Goal: Transaction & Acquisition: Book appointment/travel/reservation

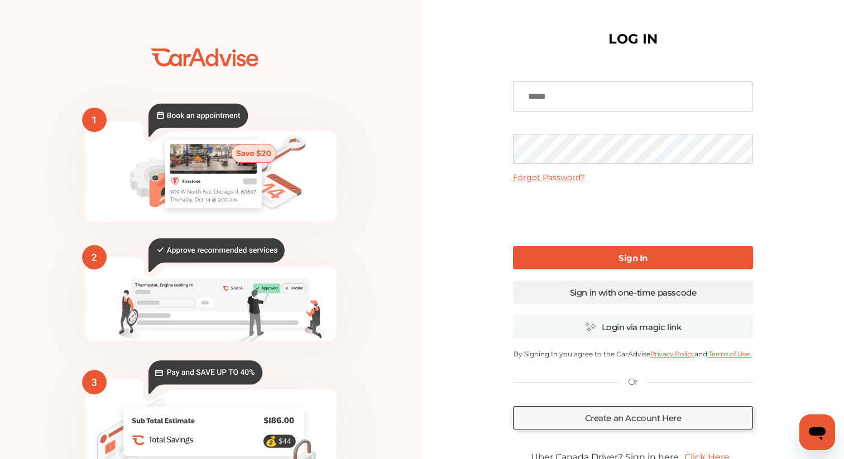
click at [579, 292] on link "Sign in with one-time passcode" at bounding box center [633, 292] width 240 height 23
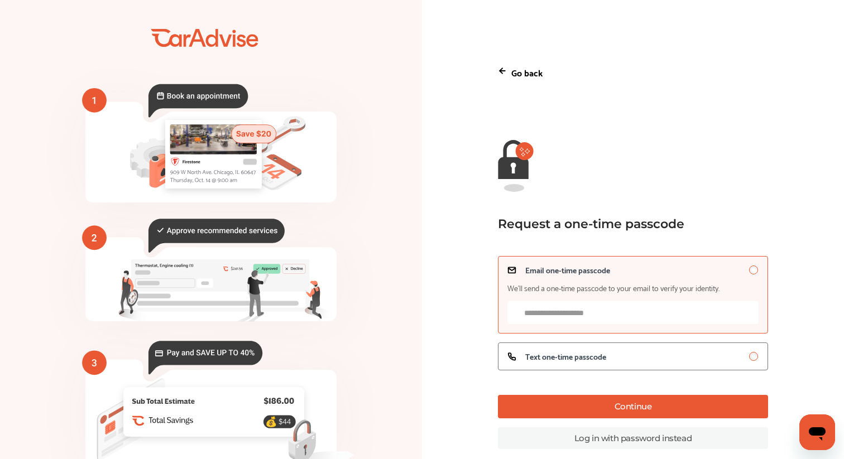
click at [570, 304] on input "Email one-time passcode We’ll send a one-time passcode to your email to verify …" at bounding box center [632, 312] width 251 height 23
type input "**********"
click at [614, 409] on button "Continue" at bounding box center [633, 406] width 270 height 23
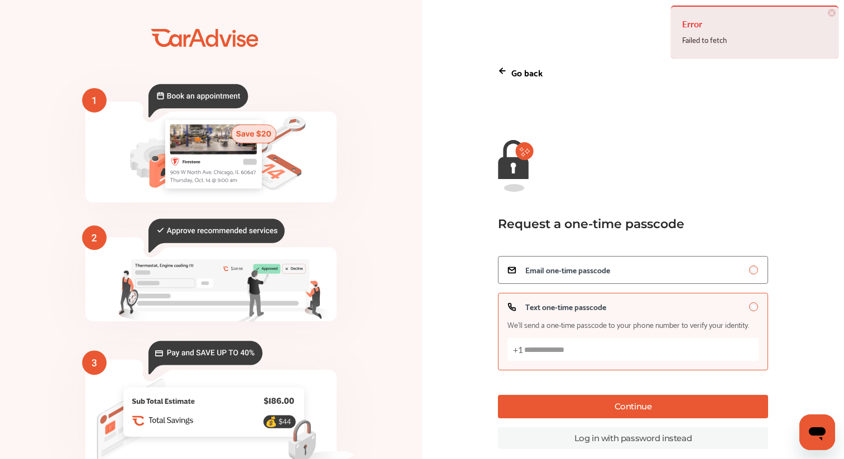
click at [667, 344] on input "Text one-time passcode We’ll send a one-time passcode to your phone number to v…" at bounding box center [632, 349] width 251 height 23
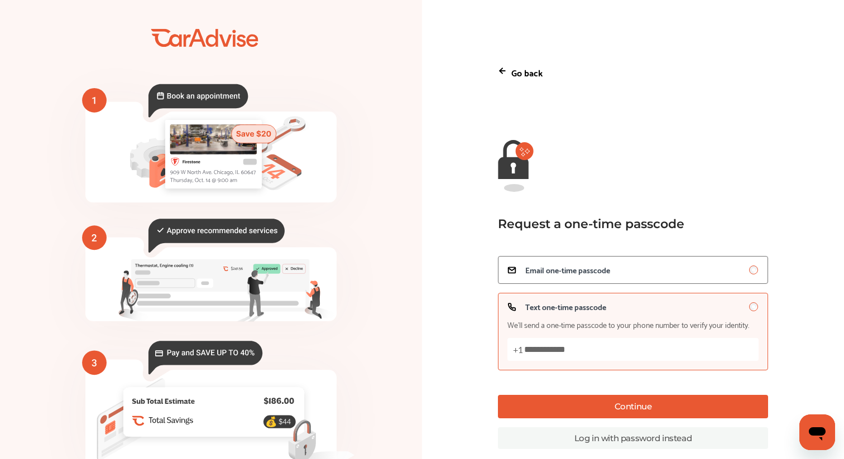
type input "**********"
click at [661, 407] on button "Continue" at bounding box center [633, 406] width 270 height 23
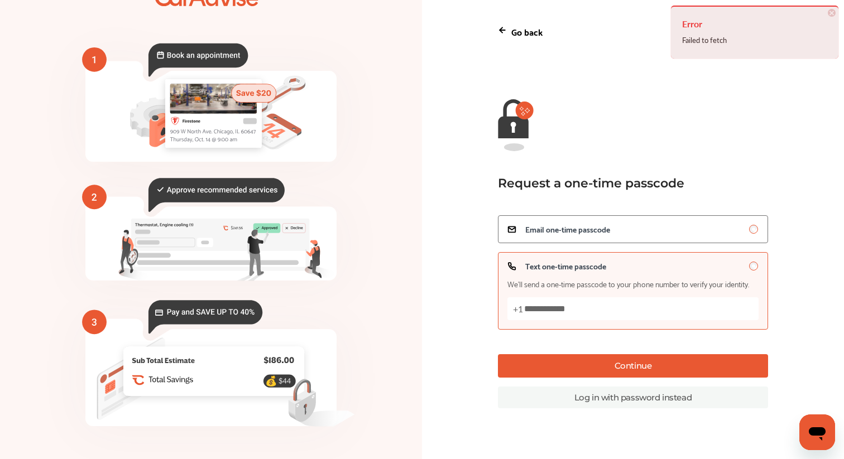
scroll to position [45, 0]
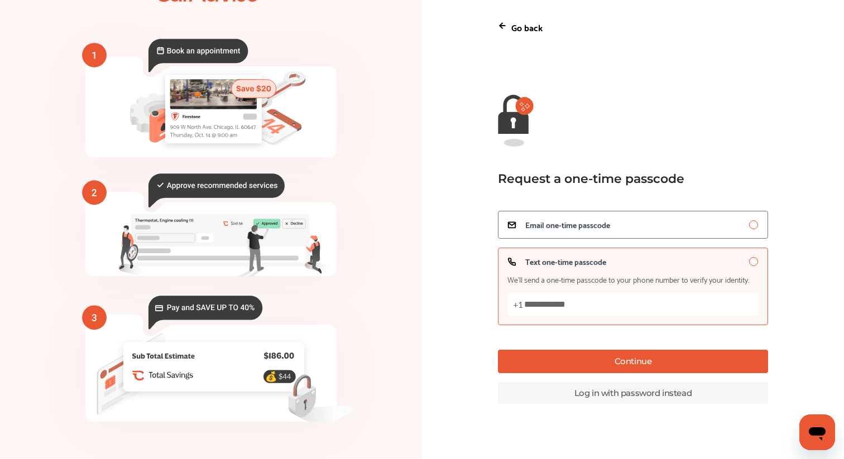
click at [712, 300] on input "**********" at bounding box center [632, 304] width 251 height 23
click at [696, 366] on button "Continue" at bounding box center [633, 361] width 270 height 23
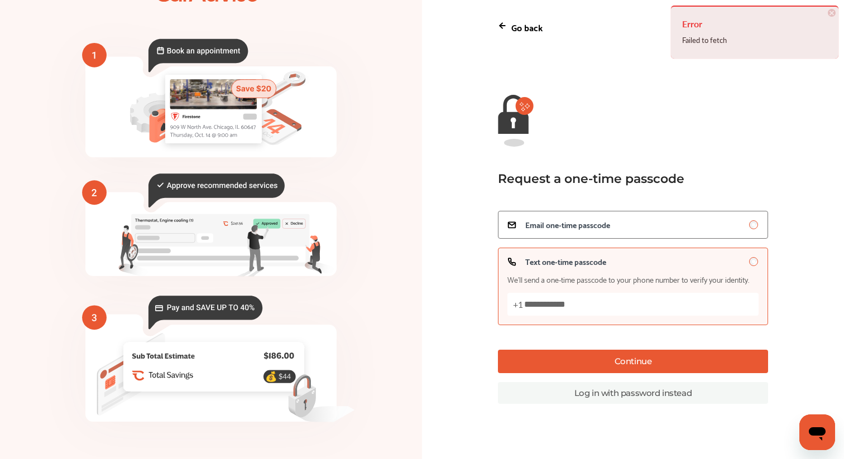
click at [684, 392] on link "Log in with password instead" at bounding box center [633, 393] width 270 height 22
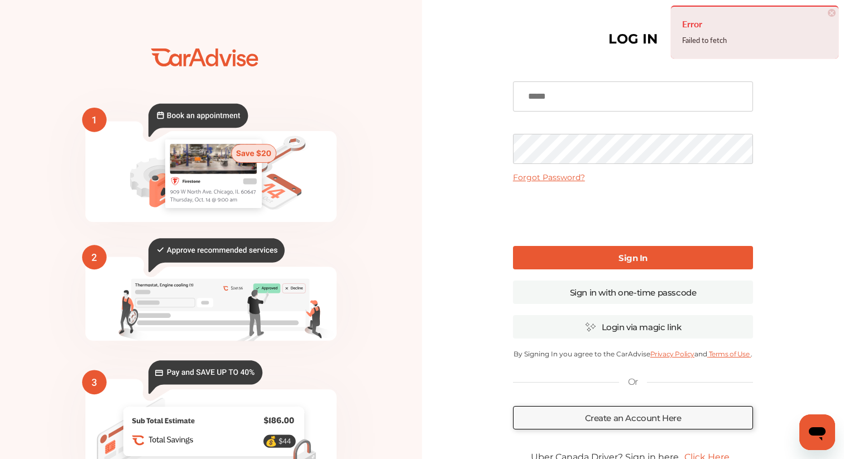
click at [547, 179] on link "Forgot Password?" at bounding box center [549, 177] width 72 height 10
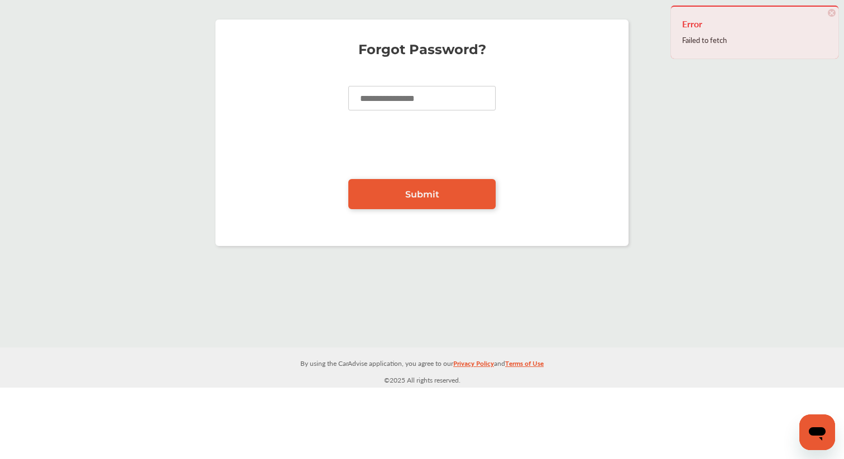
click at [407, 103] on input at bounding box center [421, 98] width 147 height 25
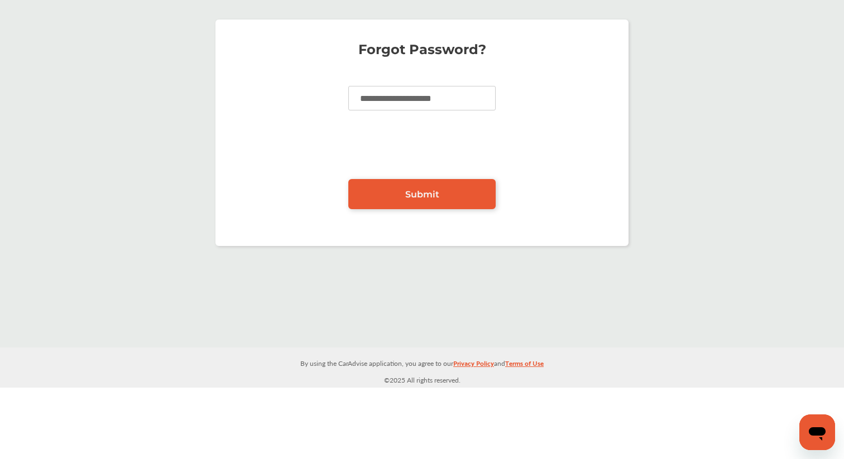
type input "**********"
click at [392, 204] on link "Submit" at bounding box center [421, 194] width 147 height 30
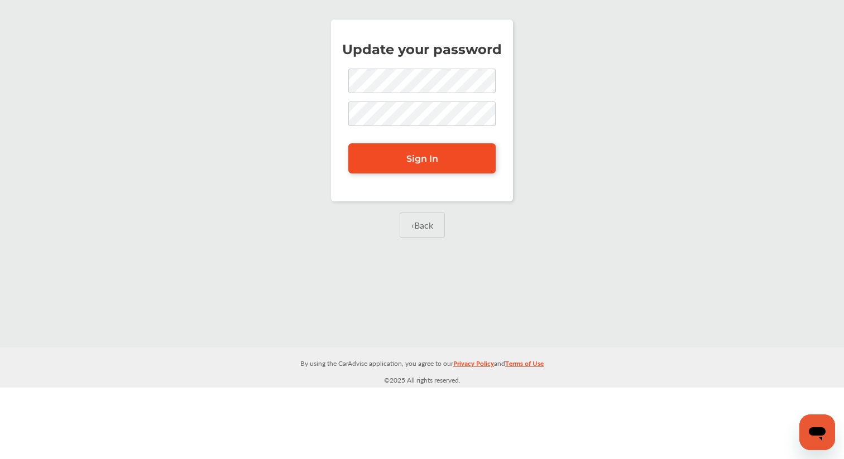
click at [433, 165] on link "Sign In" at bounding box center [421, 158] width 147 height 30
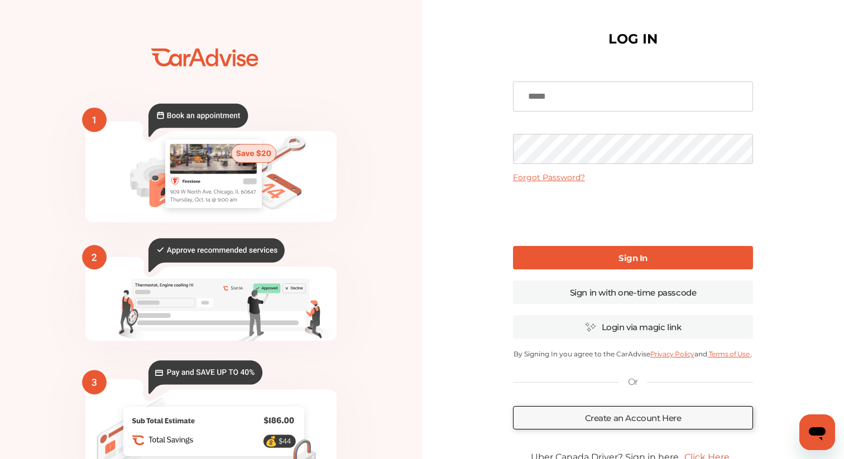
type input "**********"
click at [600, 256] on link "Sign In" at bounding box center [633, 257] width 240 height 23
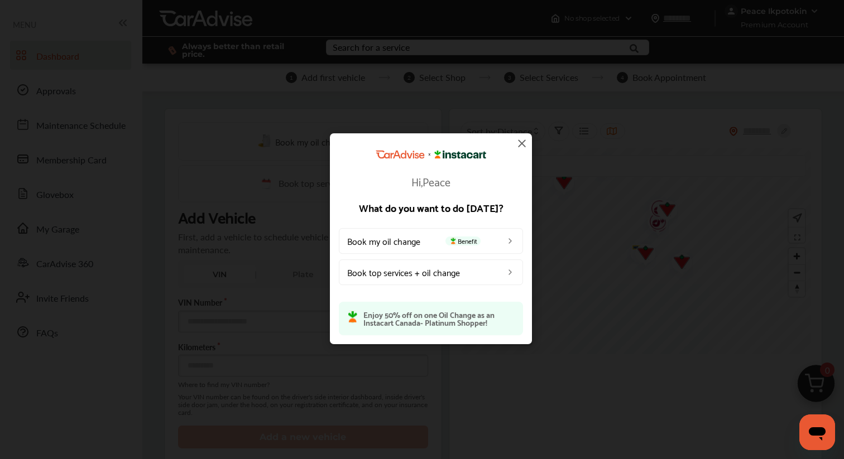
click at [508, 275] on img at bounding box center [510, 271] width 9 height 9
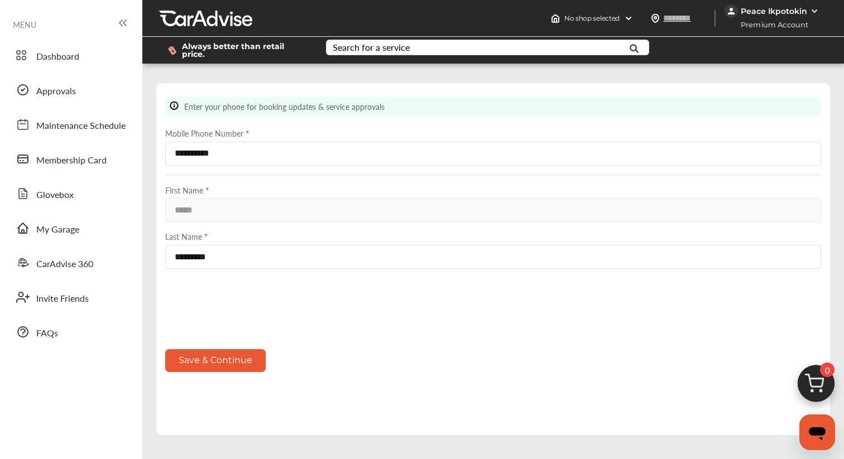
click at [185, 358] on button "Save & Continue" at bounding box center [215, 360] width 100 height 23
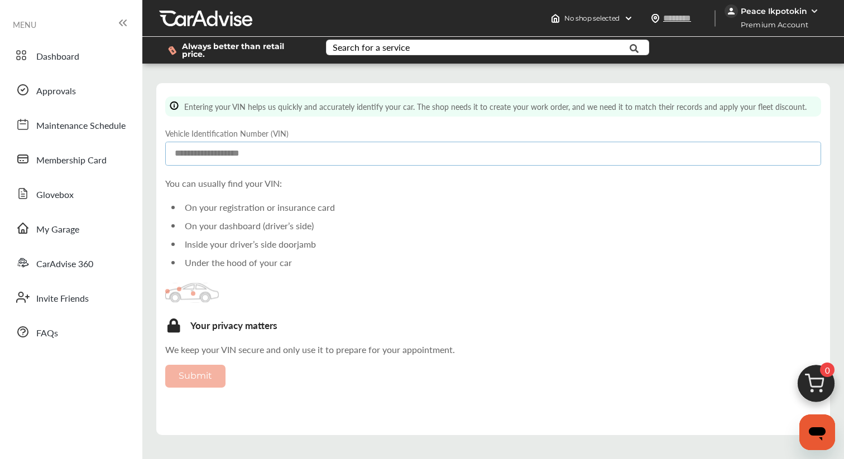
click at [275, 158] on input at bounding box center [493, 154] width 656 height 24
type input "**********"
click at [200, 369] on button "Submit" at bounding box center [195, 376] width 60 height 23
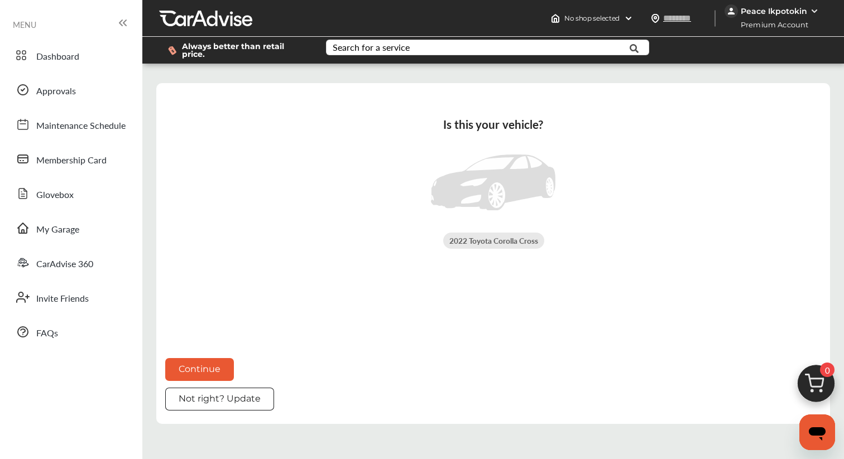
click at [202, 365] on button "Continue" at bounding box center [199, 369] width 69 height 23
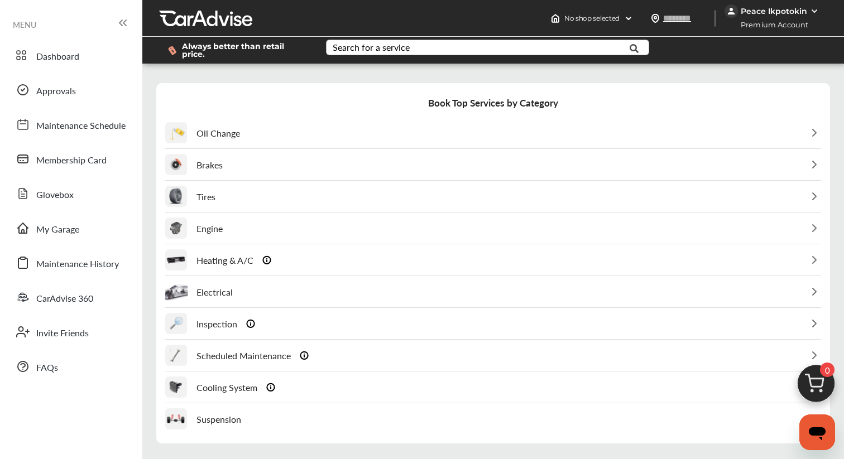
click at [399, 44] on div "Search for a service" at bounding box center [371, 47] width 77 height 9
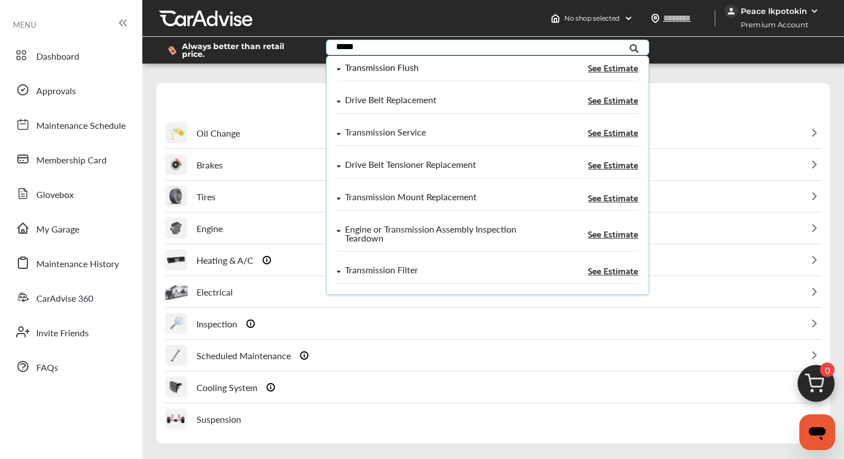
type input "*****"
click at [626, 71] on span "See Estimate" at bounding box center [613, 67] width 50 height 9
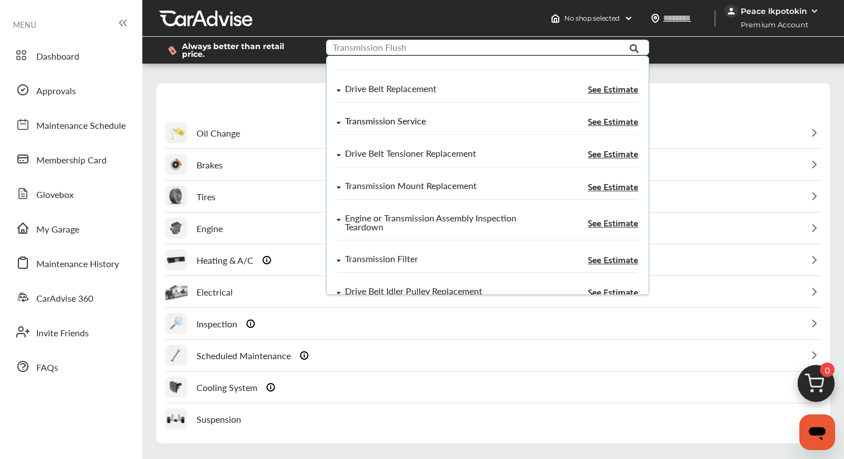
scroll to position [33, 0]
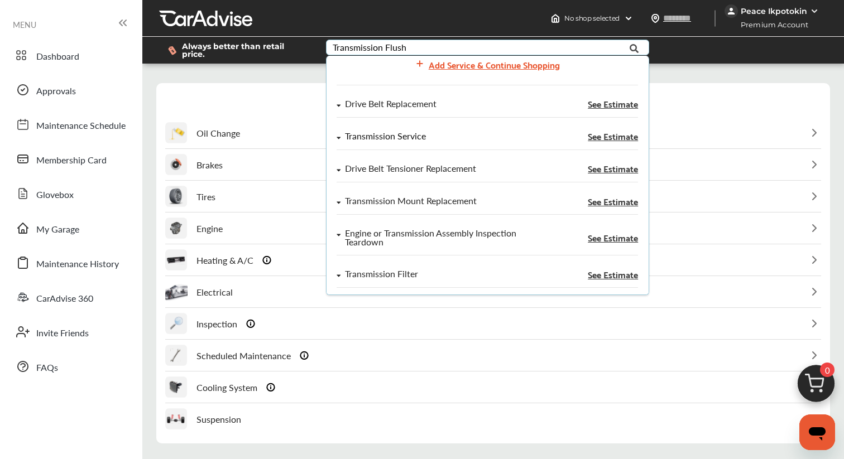
click at [621, 138] on span "See Estimate" at bounding box center [613, 136] width 50 height 9
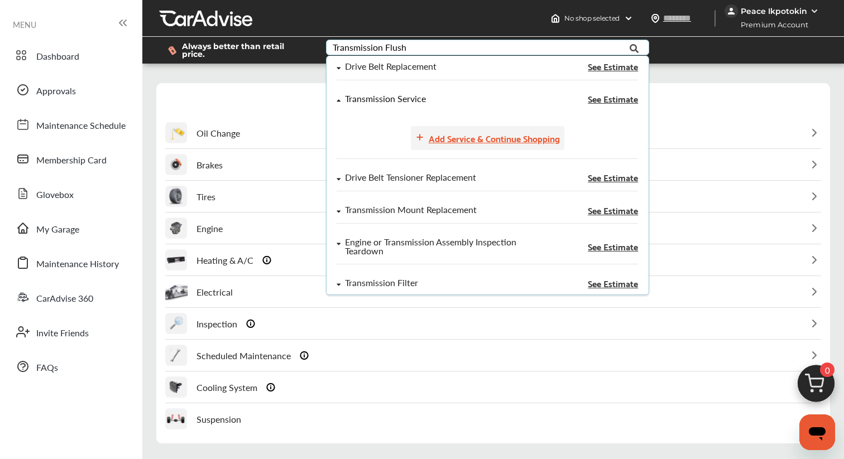
click at [520, 137] on div "Add Service & Continue Shopping" at bounding box center [494, 138] width 131 height 15
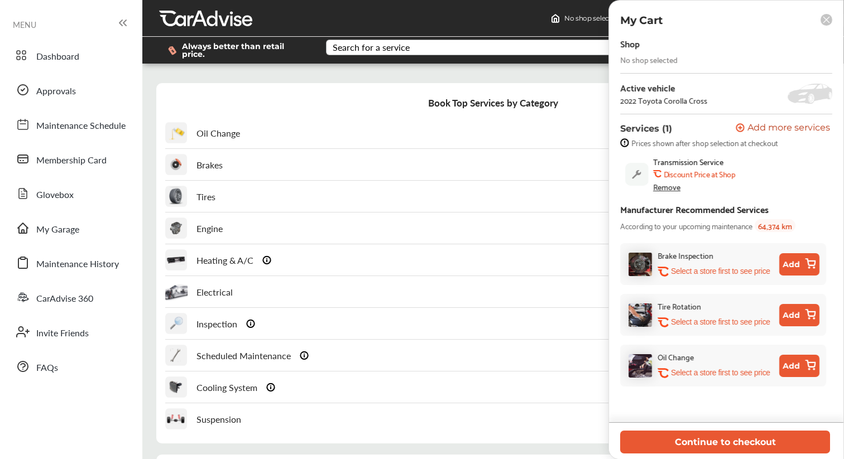
click at [656, 63] on div "No shop selected" at bounding box center [648, 59] width 57 height 9
click at [720, 444] on button "Continue to checkout" at bounding box center [725, 442] width 210 height 23
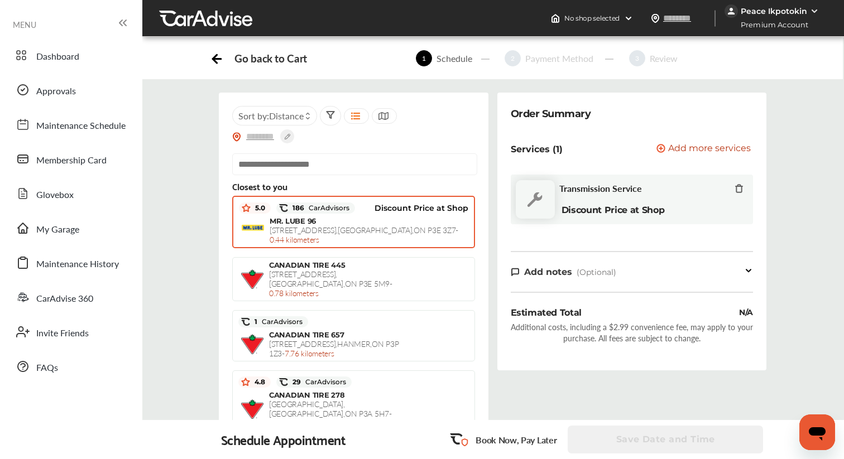
click at [333, 228] on span "[STREET_ADDRESS] - 0.44 kilometers" at bounding box center [364, 234] width 189 height 21
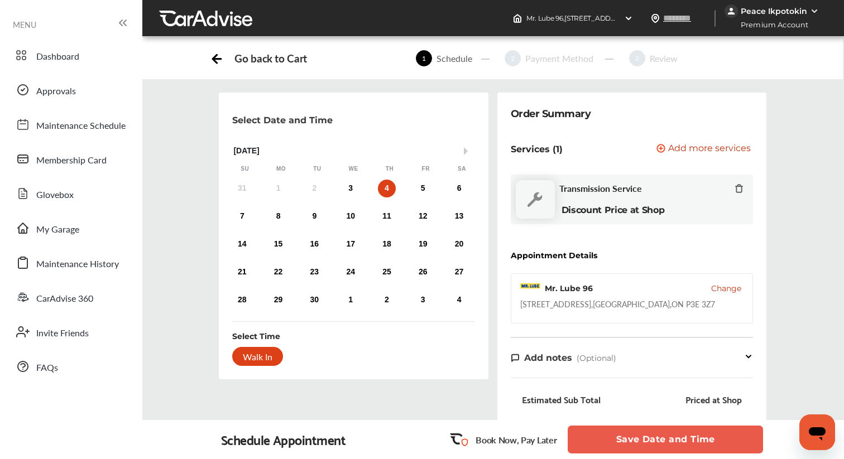
scroll to position [14, 0]
click at [347, 180] on div "3" at bounding box center [351, 189] width 18 height 18
click at [252, 347] on div "Walk In" at bounding box center [257, 356] width 51 height 19
click at [383, 190] on div "4" at bounding box center [387, 189] width 18 height 18
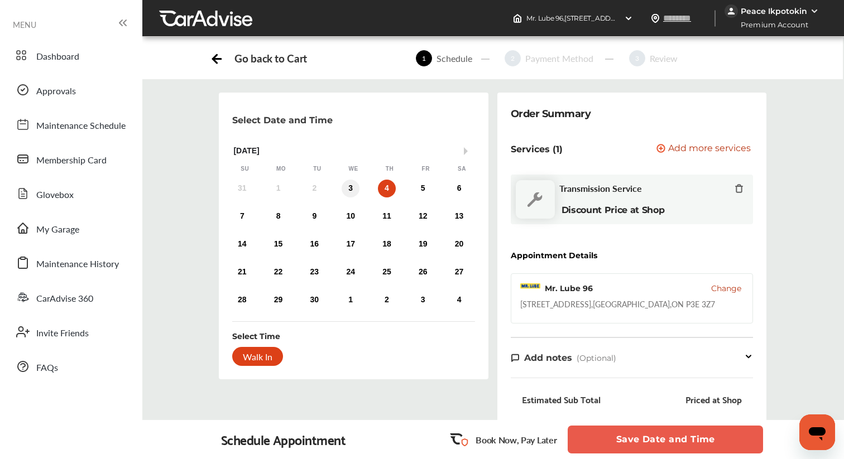
click at [356, 189] on div "3" at bounding box center [351, 189] width 18 height 18
click at [620, 440] on button "Save Date and Time" at bounding box center [665, 440] width 195 height 28
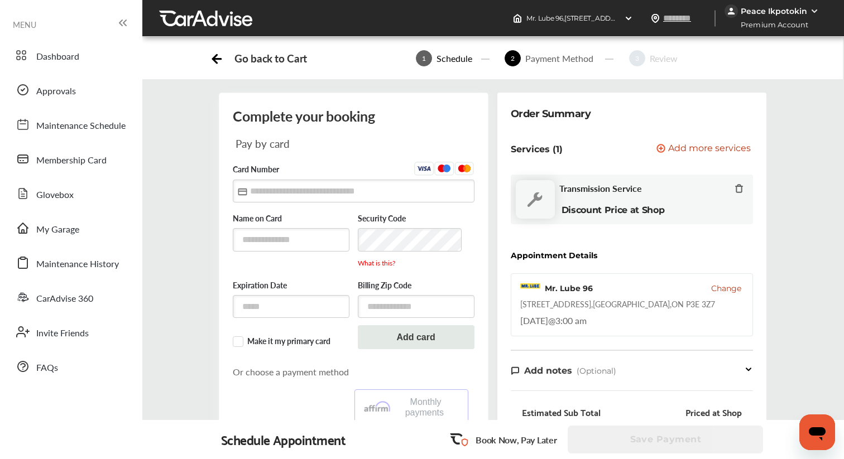
scroll to position [112, 0]
click at [488, 442] on p "Book Now, Pay Later" at bounding box center [515, 440] width 81 height 13
click at [719, 152] on span "Add more services" at bounding box center [709, 149] width 83 height 11
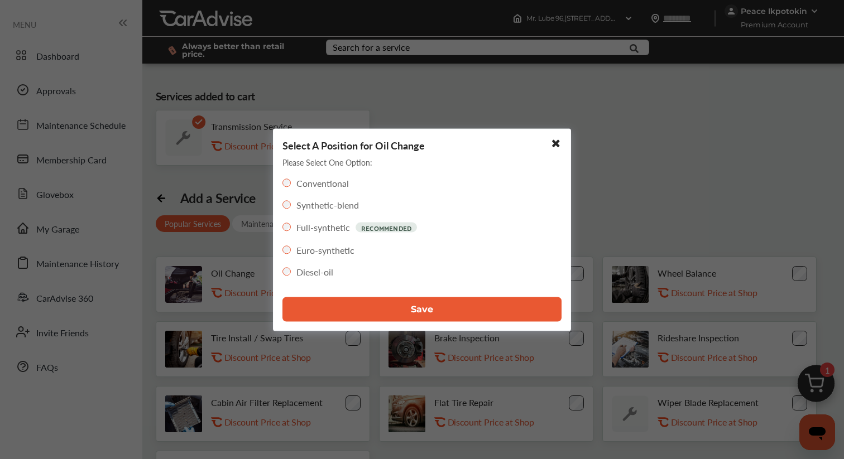
click at [375, 303] on button "Save" at bounding box center [421, 309] width 279 height 25
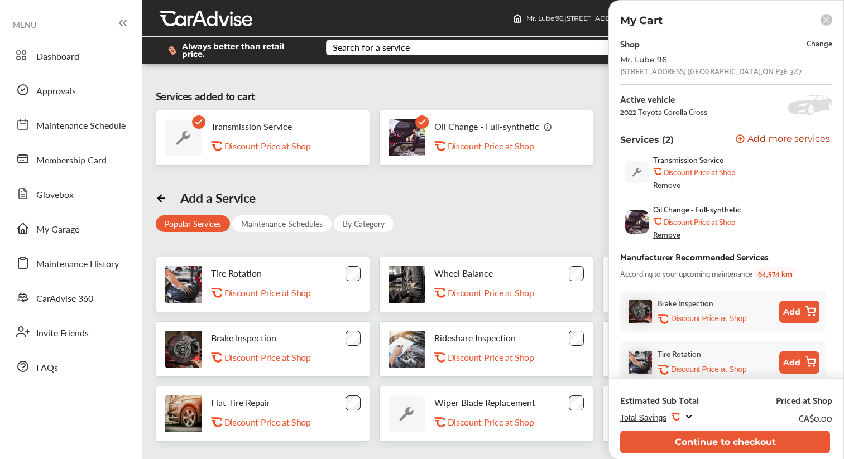
scroll to position [12, 0]
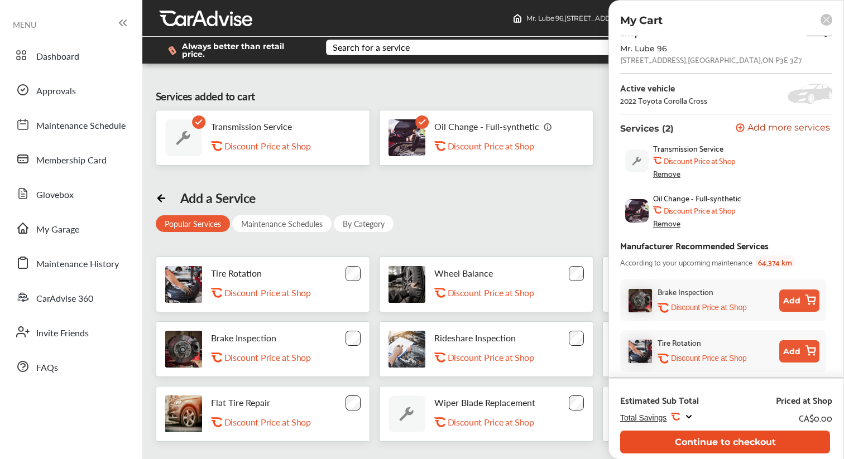
click at [700, 438] on button "Continue to checkout" at bounding box center [725, 442] width 210 height 23
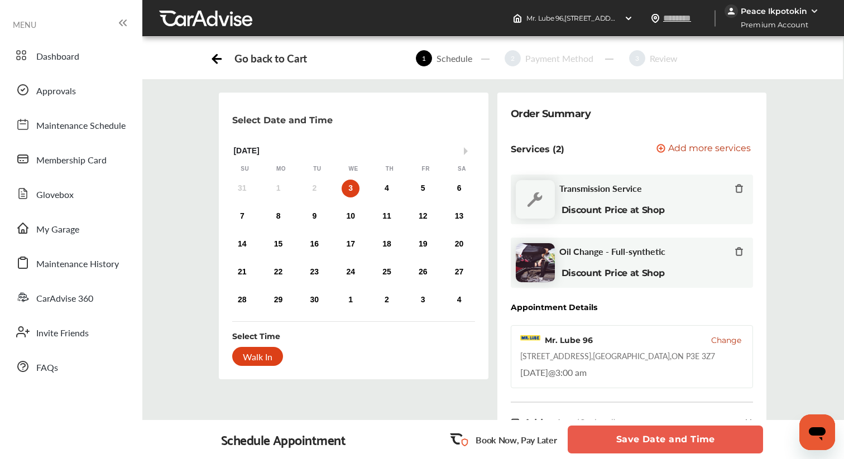
click at [496, 438] on p "Book Now, Pay Later" at bounding box center [515, 440] width 81 height 13
click at [648, 447] on button "Save Date and Time" at bounding box center [665, 440] width 195 height 28
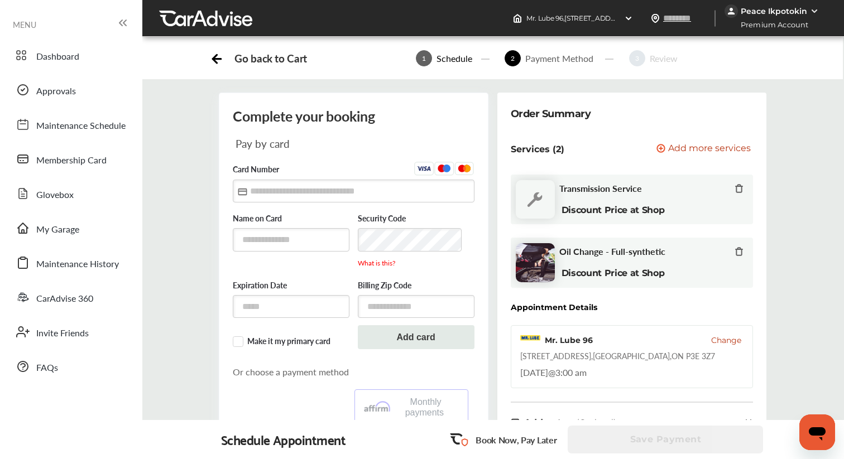
click at [740, 251] on icon at bounding box center [738, 251] width 9 height 9
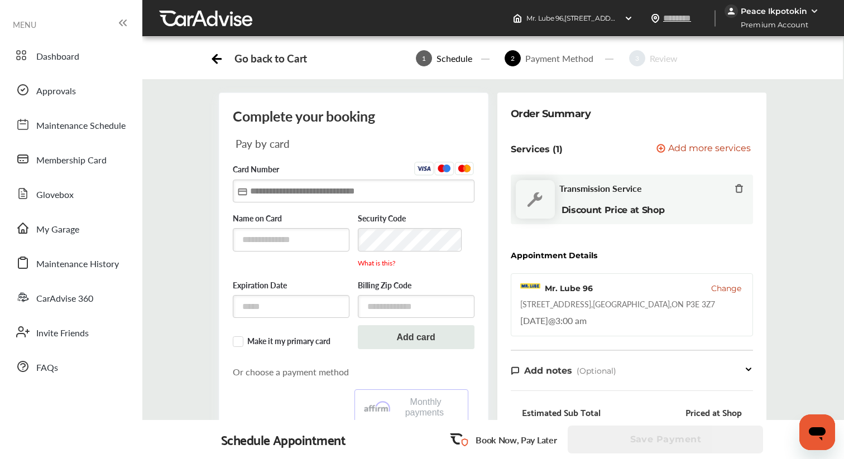
click at [309, 190] on input "text" at bounding box center [354, 191] width 242 height 23
type input "**********"
click at [285, 234] on input "text" at bounding box center [291, 239] width 117 height 23
type input "*********"
click at [312, 300] on input "text" at bounding box center [291, 307] width 117 height 23
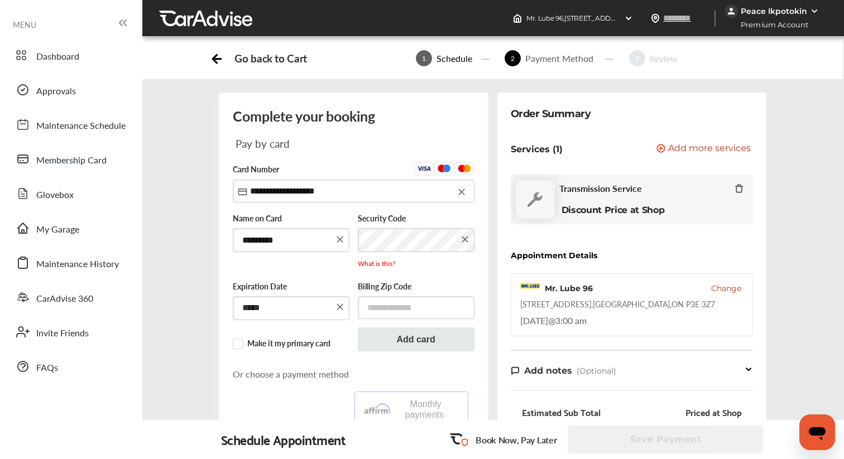
type input "*****"
click at [415, 315] on input "text" at bounding box center [416, 307] width 117 height 23
type input "*******"
click at [410, 342] on button "Add card" at bounding box center [416, 340] width 117 height 24
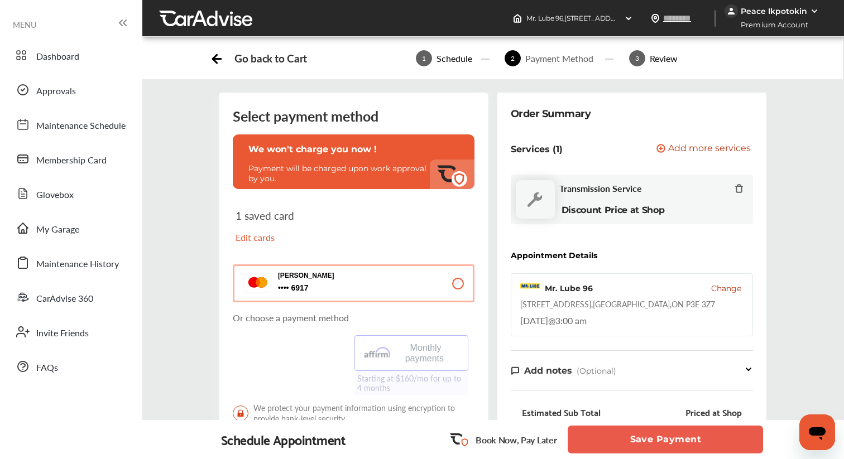
scroll to position [56, 0]
click at [507, 443] on p "Book Now, Pay Later" at bounding box center [515, 440] width 81 height 13
click at [714, 407] on div "Priced at Shop" at bounding box center [713, 412] width 56 height 11
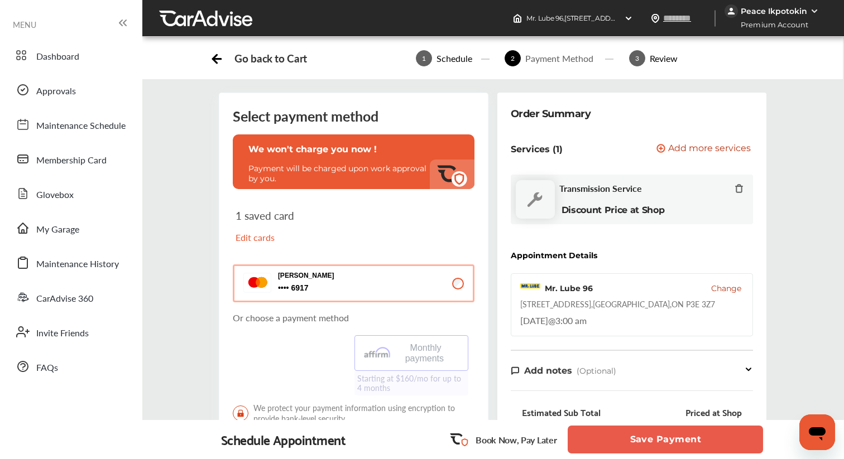
click at [613, 441] on button "Save Payment" at bounding box center [665, 440] width 195 height 28
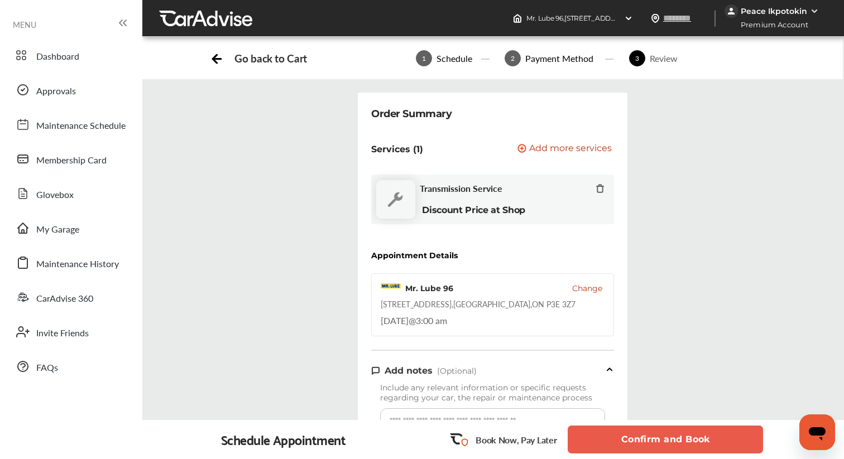
scroll to position [433, 0]
click at [623, 445] on button "Confirm and Book" at bounding box center [665, 440] width 195 height 28
